Goal: Task Accomplishment & Management: Use online tool/utility

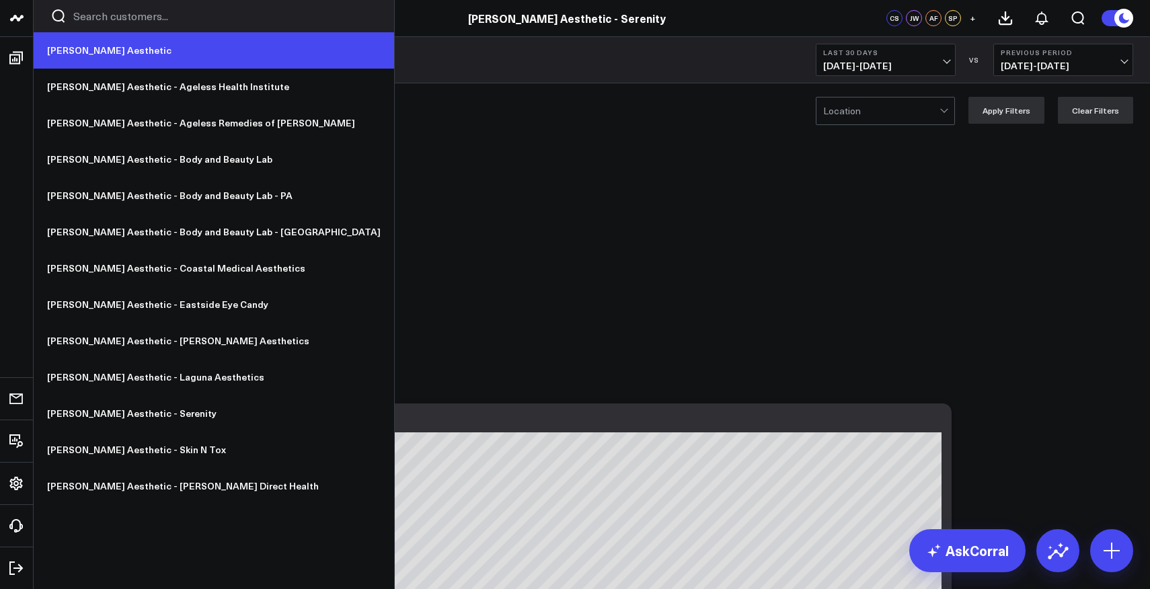
click at [70, 46] on link "[PERSON_NAME] Aesthetic" at bounding box center [214, 50] width 360 height 36
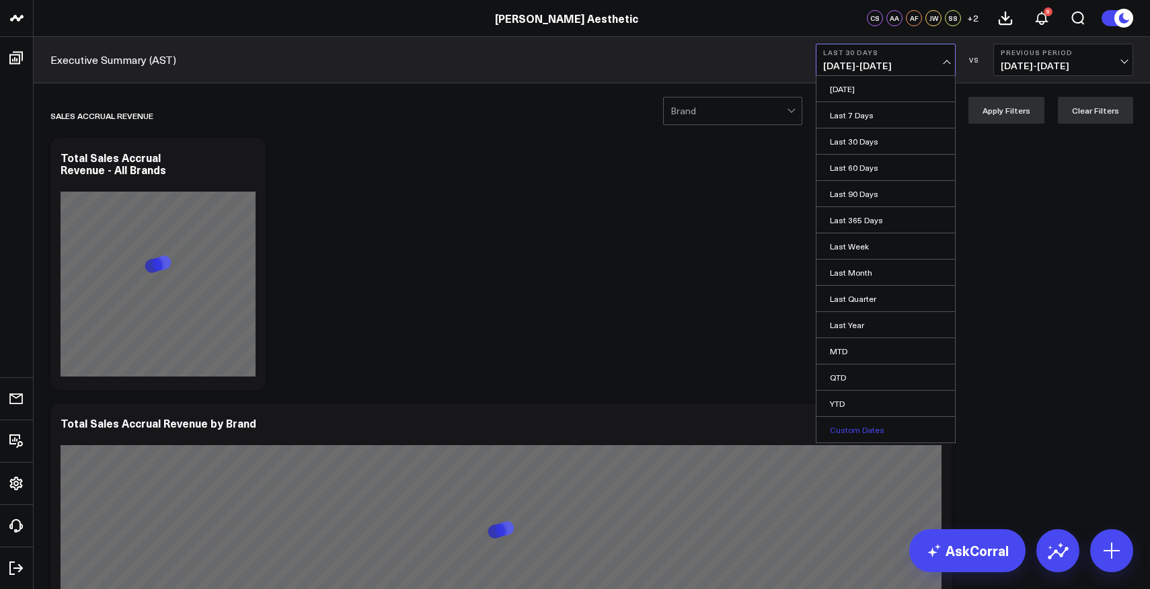
click at [864, 434] on link "Custom Dates" at bounding box center [885, 430] width 139 height 26
select select "9"
select select "2025"
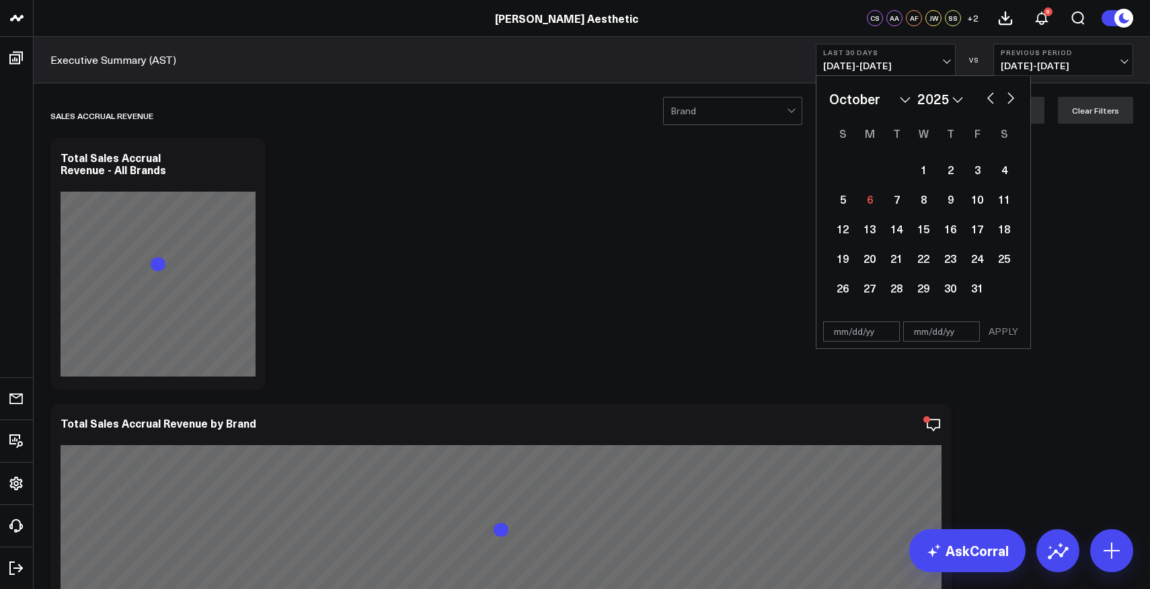
click at [988, 100] on button "button" at bounding box center [990, 97] width 13 height 16
select select "8"
select select "2025"
click at [969, 256] on div "26" at bounding box center [977, 258] width 27 height 27
type input "09/26/25"
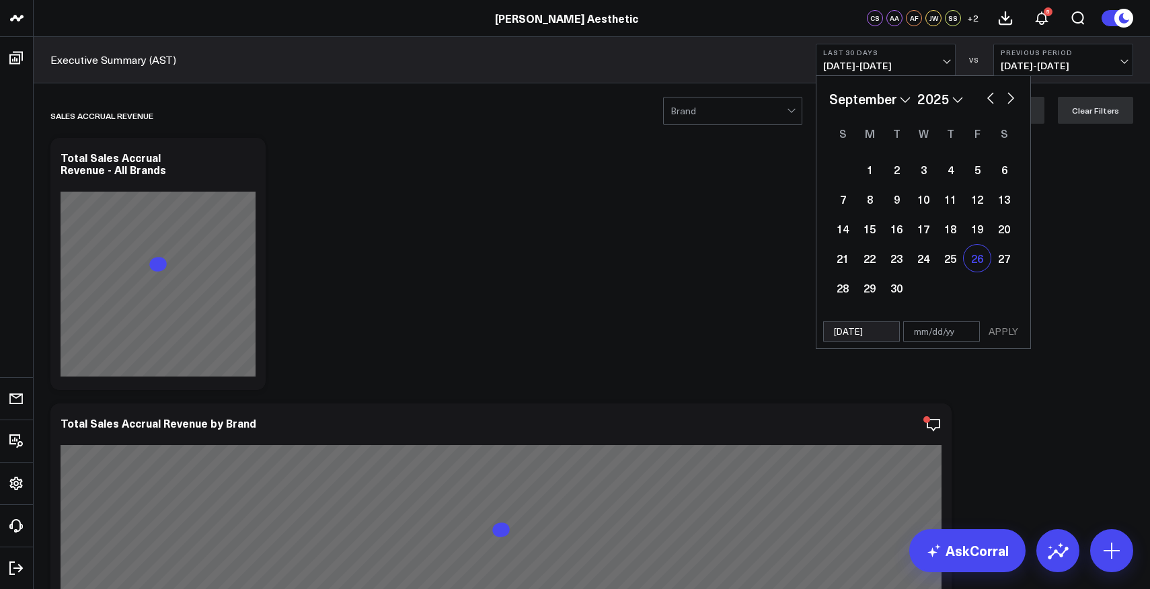
select select "8"
select select "2025"
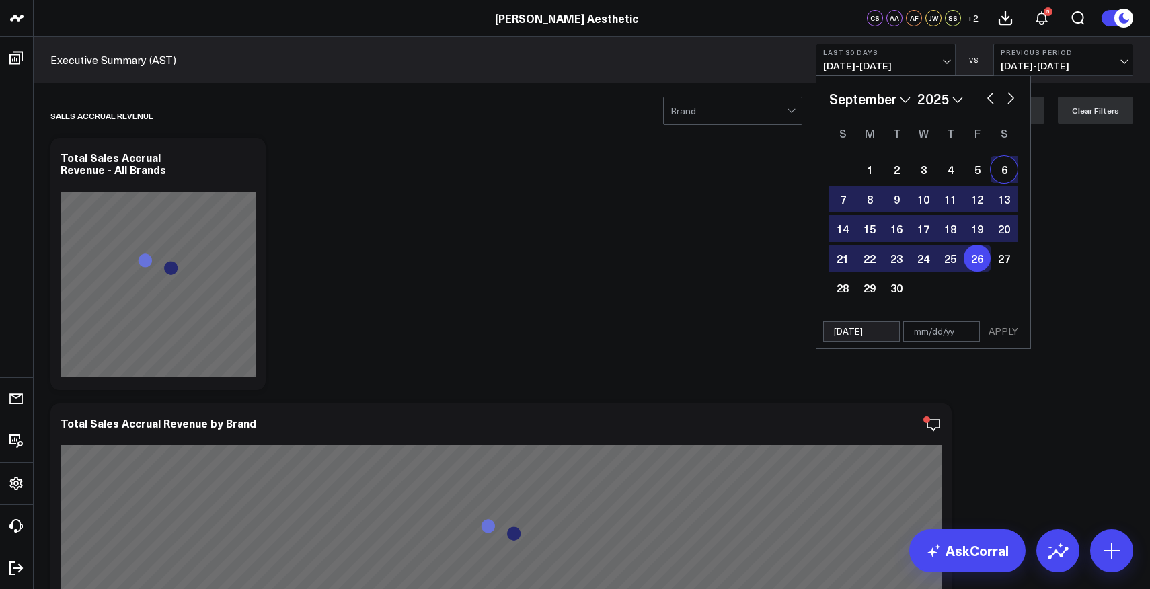
click at [1008, 104] on button "button" at bounding box center [1010, 97] width 13 height 16
select select "9"
select select "2025"
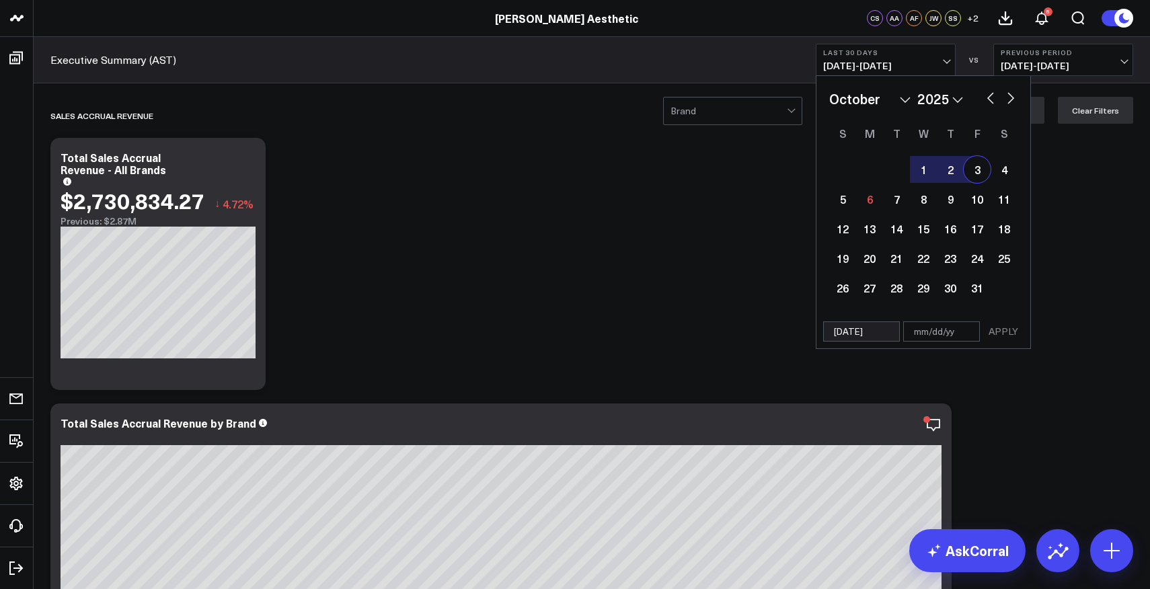
click at [980, 180] on div "3" at bounding box center [977, 169] width 27 height 27
type input "10/03/25"
select select "9"
select select "2025"
click at [999, 334] on button "APPLY" at bounding box center [1003, 331] width 40 height 20
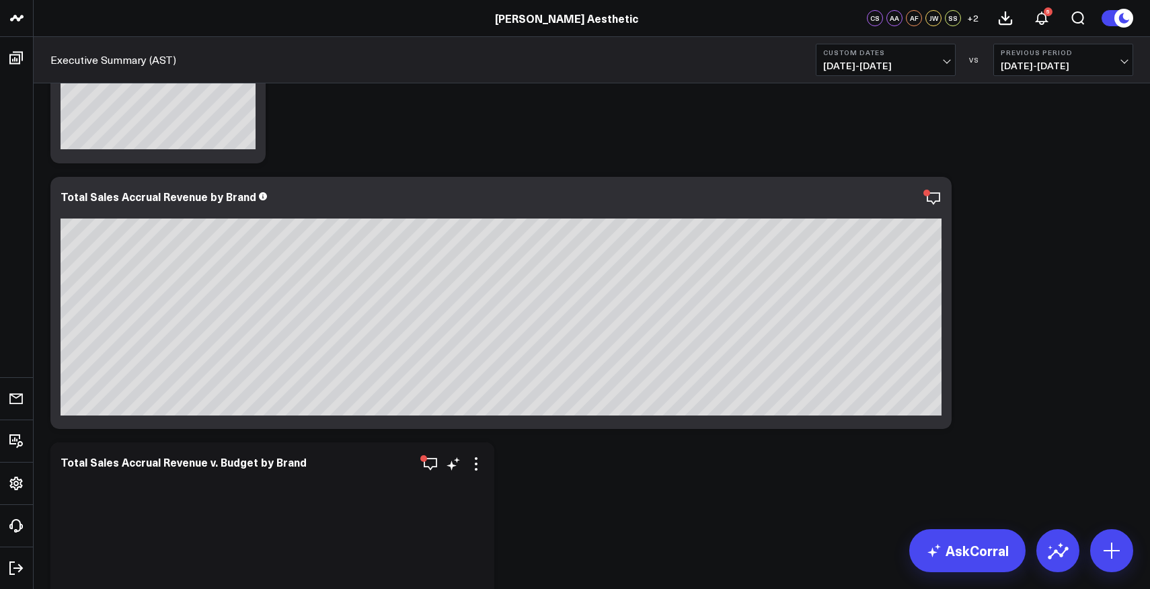
scroll to position [209, 0]
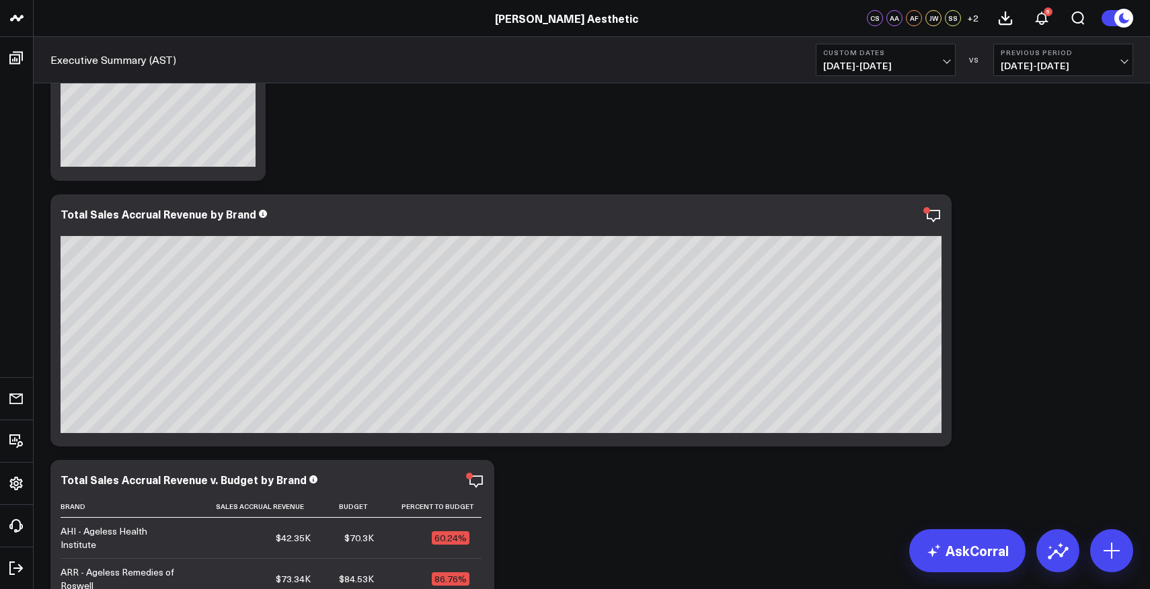
click at [935, 59] on button "Custom Dates 09/26/25 - 10/03/25" at bounding box center [886, 60] width 140 height 32
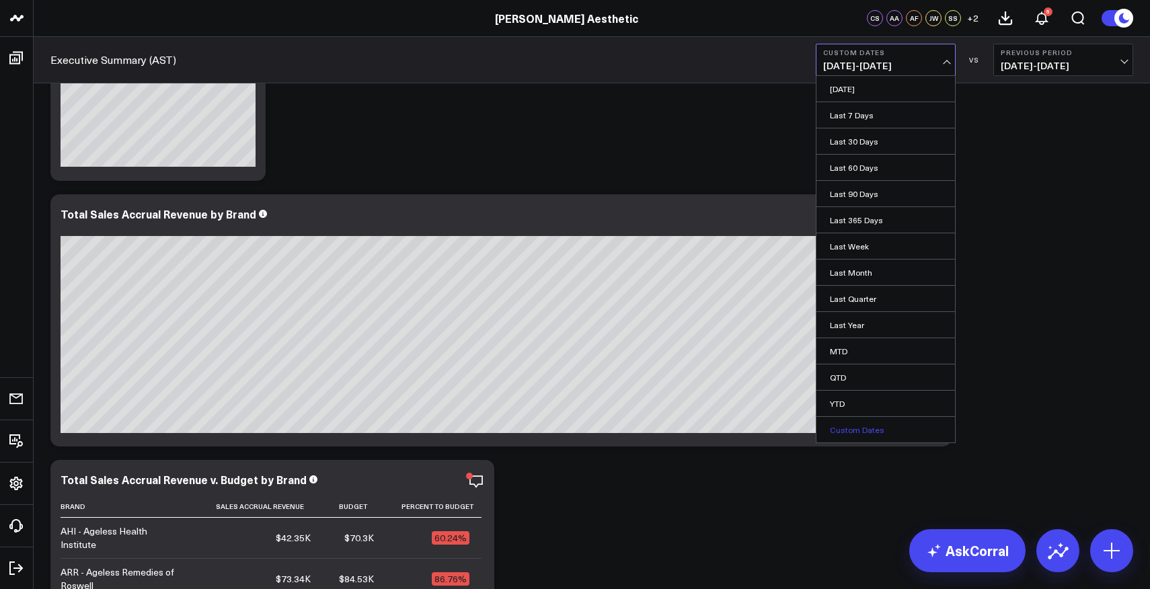
click at [868, 430] on link "Custom Dates" at bounding box center [885, 430] width 139 height 26
select select "9"
select select "2025"
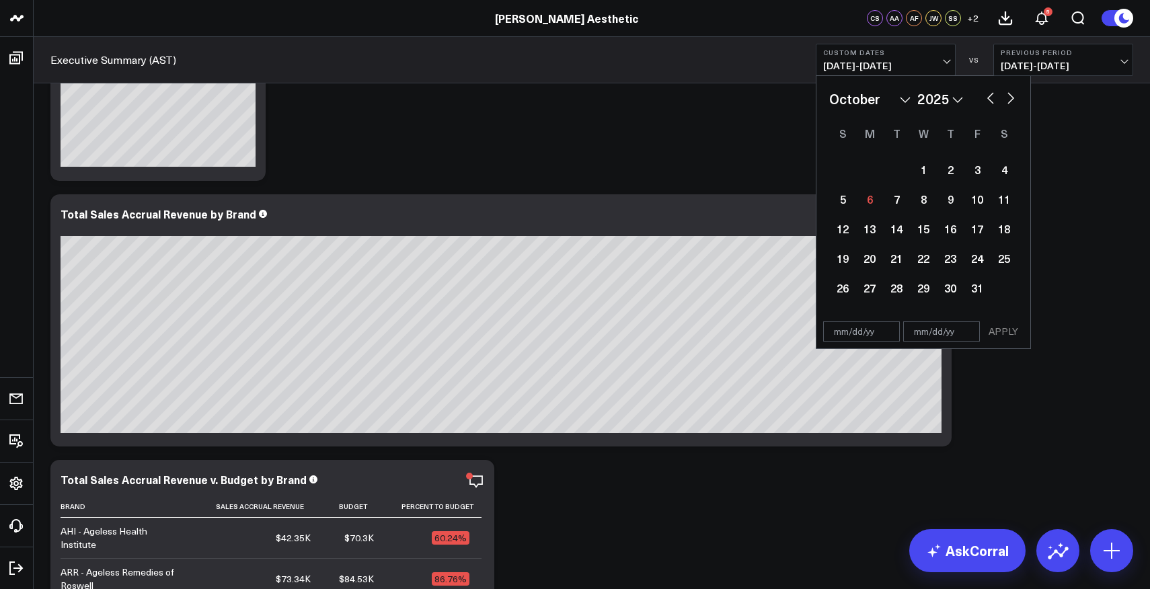
click at [989, 104] on button "button" at bounding box center [990, 97] width 13 height 16
select select "8"
select select "2025"
click at [1000, 232] on div "20" at bounding box center [1004, 228] width 27 height 27
type input "09/20/25"
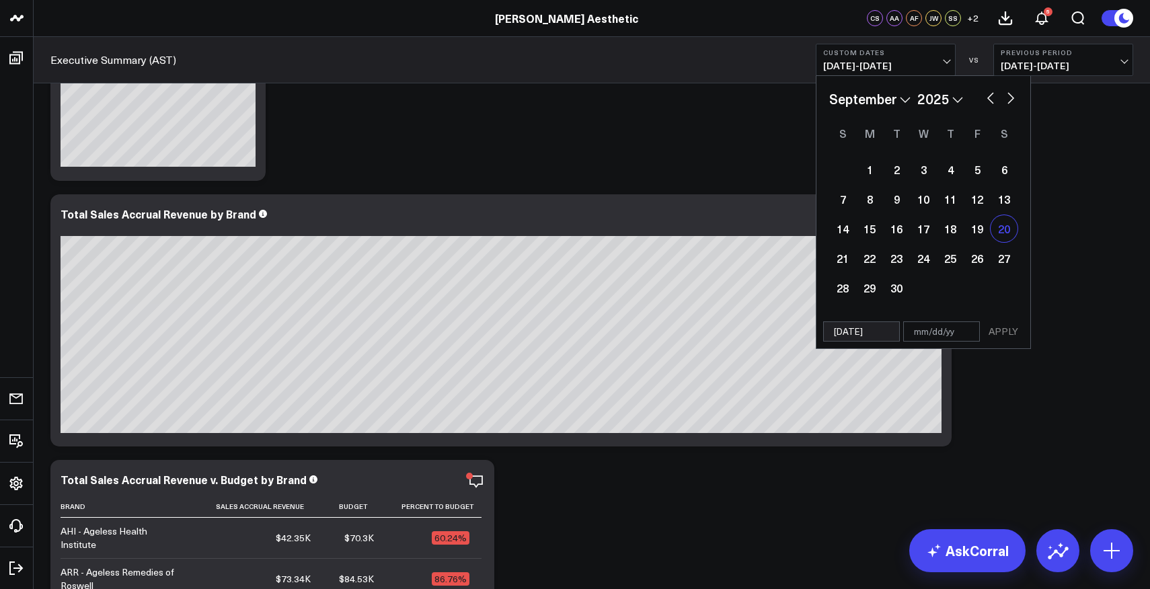
select select "8"
select select "2025"
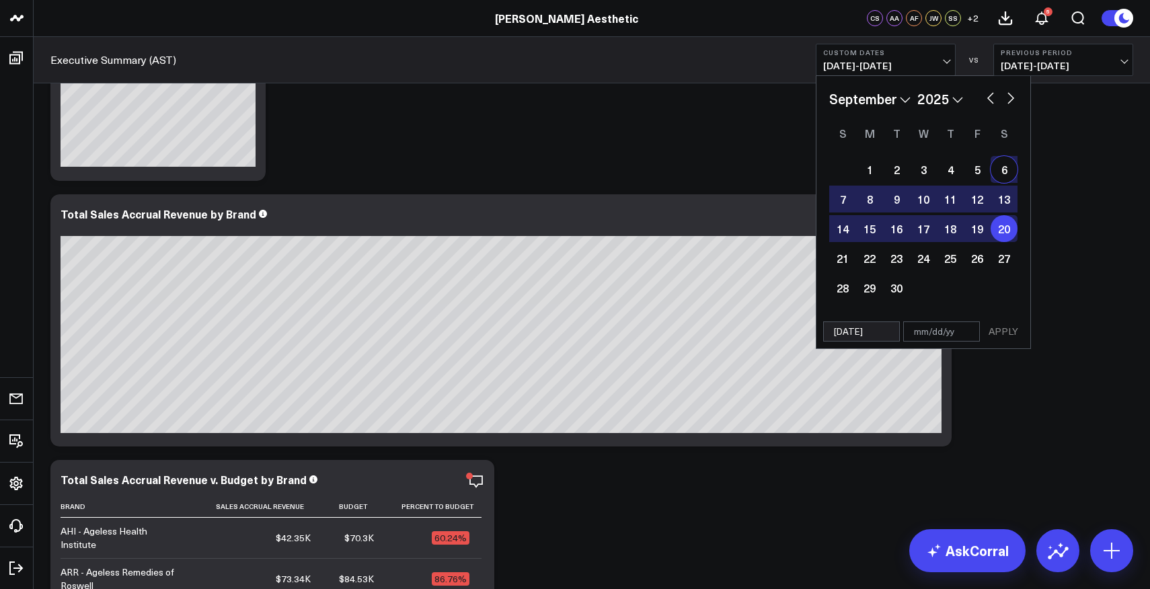
click at [1009, 102] on button "button" at bounding box center [1010, 97] width 13 height 16
select select "9"
select select "2025"
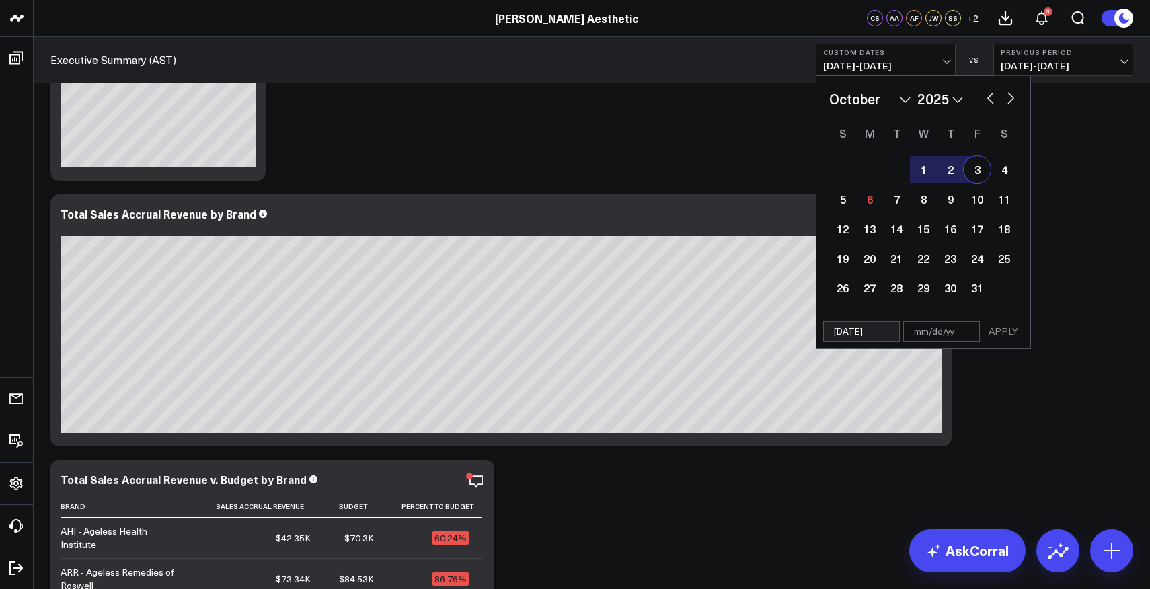
click at [980, 174] on div "3" at bounding box center [977, 169] width 27 height 27
type input "10/03/25"
select select "9"
select select "2025"
click at [1008, 334] on button "APPLY" at bounding box center [1003, 331] width 40 height 20
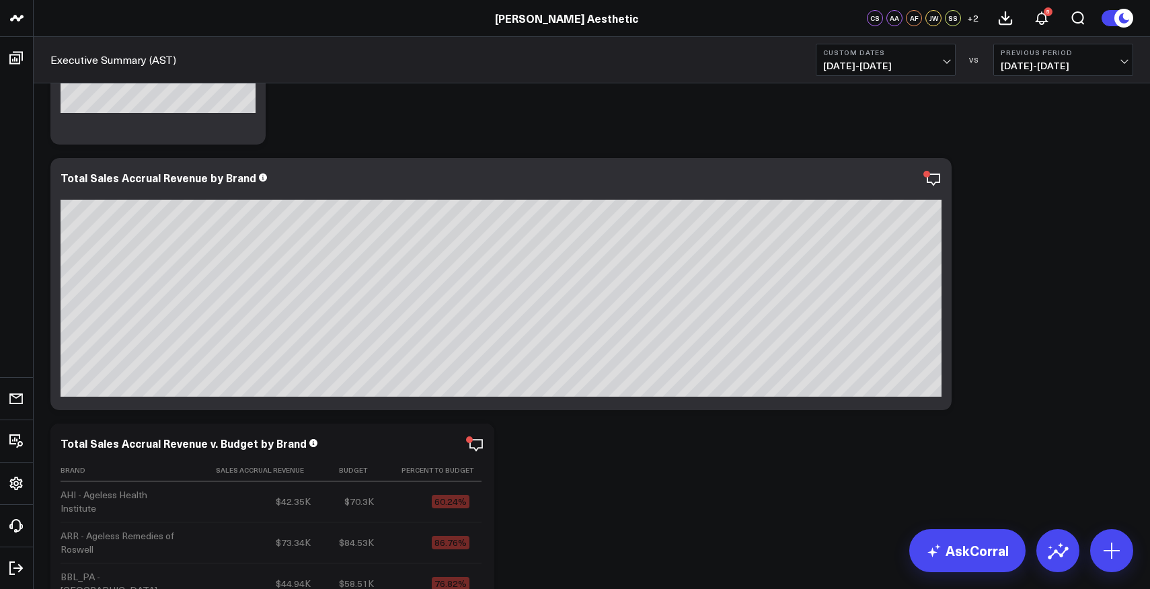
scroll to position [248, 0]
